Goal: Task Accomplishment & Management: Manage account settings

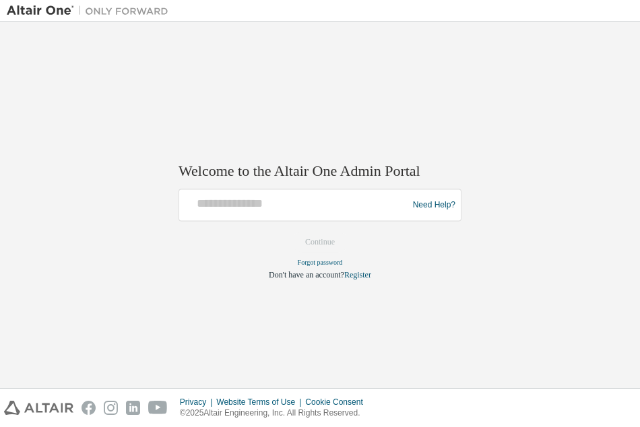
drag, startPoint x: 308, startPoint y: 188, endPoint x: 303, endPoint y: 210, distance: 22.7
click at [308, 189] on div "Welcome to the Altair One Admin Portal Need Help? Please make sure that you pro…" at bounding box center [320, 213] width 283 height 134
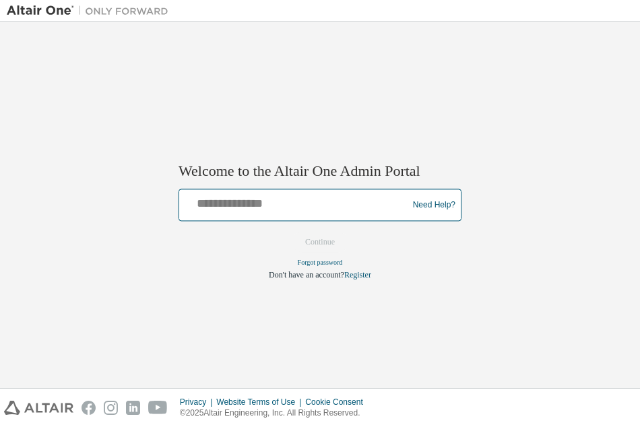
click at [303, 210] on input "text" at bounding box center [296, 203] width 222 height 20
type input "**********"
click at [220, 205] on input "text" at bounding box center [296, 203] width 222 height 20
type input "**********"
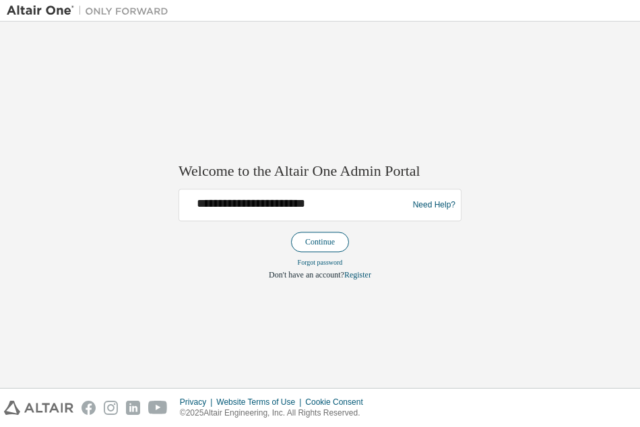
click at [325, 243] on button "Continue" at bounding box center [320, 242] width 58 height 20
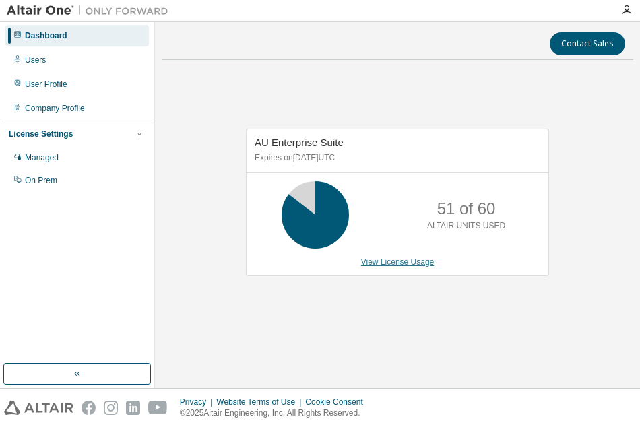
click at [409, 257] on link "View License Usage" at bounding box center [397, 261] width 73 height 9
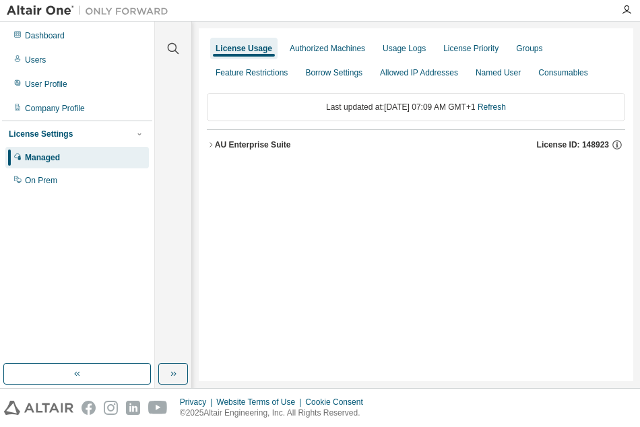
click at [253, 146] on div "AU Enterprise Suite" at bounding box center [253, 144] width 76 height 11
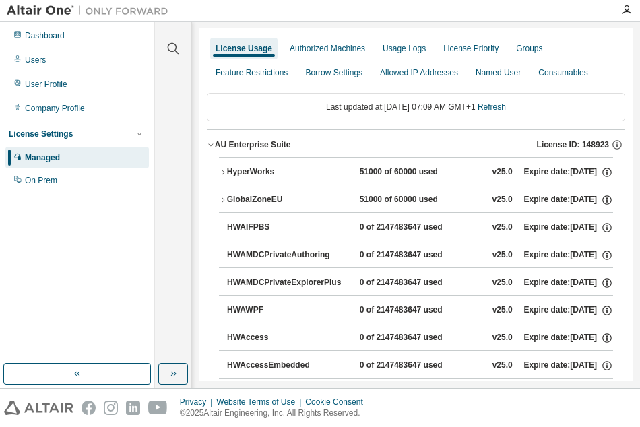
click at [224, 165] on button "HyperWorks 51000 of 60000 used v25.0 Expire date: 2025-11-15" at bounding box center [416, 173] width 394 height 30
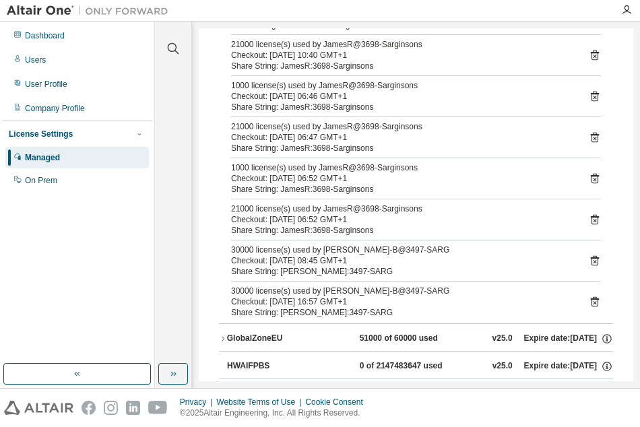
scroll to position [202, 0]
